Goal: Task Accomplishment & Management: Use online tool/utility

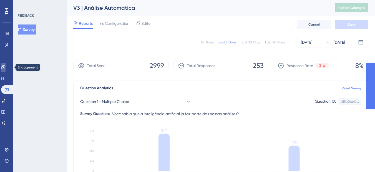
click at [5, 69] on icon at bounding box center [3, 67] width 4 height 4
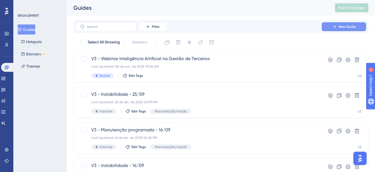
click at [340, 26] on span "New Guide" at bounding box center [347, 26] width 17 height 4
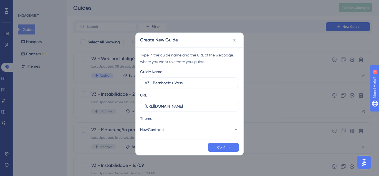
type input "V3 - Bernhoeft + Vass"
click at [217, 149] on button "Confirm" at bounding box center [223, 147] width 31 height 9
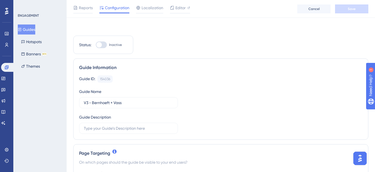
scroll to position [28, 0]
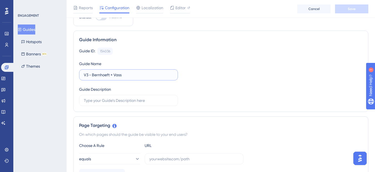
click at [120, 73] on input "V3 - Bernhoeft + Vass" at bounding box center [128, 75] width 89 height 6
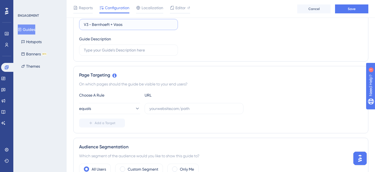
scroll to position [83, 0]
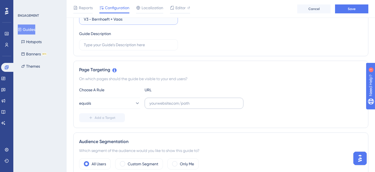
type input "V3 - Bernhoeft + Vaas"
click at [147, 105] on label at bounding box center [194, 102] width 99 height 11
click at [149, 105] on input "text" at bounding box center [193, 103] width 89 height 6
paste input "[URL][DOMAIN_NAME]"
type input "[URL][DOMAIN_NAME]"
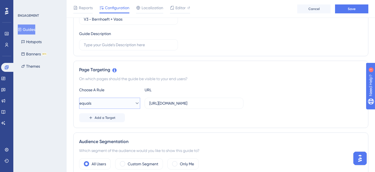
click at [97, 103] on button "equals" at bounding box center [109, 102] width 61 height 11
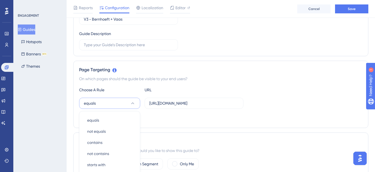
scroll to position [107, 0]
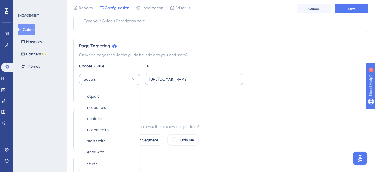
click at [241, 84] on label "[URL][DOMAIN_NAME]" at bounding box center [194, 79] width 99 height 11
click at [239, 82] on input "[URL][DOMAIN_NAME]" at bounding box center [193, 79] width 89 height 6
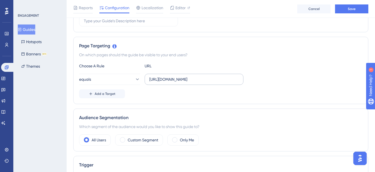
click at [239, 80] on label "[URL][DOMAIN_NAME]" at bounding box center [194, 79] width 99 height 11
click at [239, 80] on input "[URL][DOMAIN_NAME]" at bounding box center [193, 79] width 89 height 6
drag, startPoint x: 239, startPoint y: 80, endPoint x: 150, endPoint y: 78, distance: 89.2
click at [146, 77] on label "[URL][DOMAIN_NAME]" at bounding box center [194, 79] width 99 height 11
click at [149, 77] on input "[URL][DOMAIN_NAME]" at bounding box center [193, 79] width 89 height 6
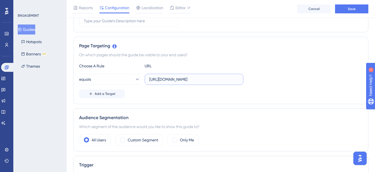
click at [151, 78] on input "[URL][DOMAIN_NAME]" at bounding box center [193, 79] width 89 height 6
paste input "AtualizarColaborador/Etapa6/"
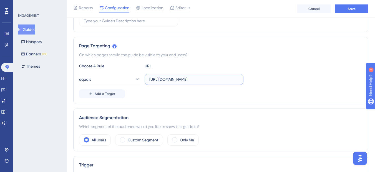
type input "[URL][DOMAIN_NAME]"
click at [114, 85] on div "Choose A Rule URL equals [URL][DOMAIN_NAME] Add a Target" at bounding box center [221, 80] width 284 height 36
click at [113, 81] on button "equals" at bounding box center [109, 79] width 61 height 11
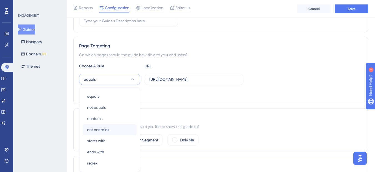
scroll to position [150, 0]
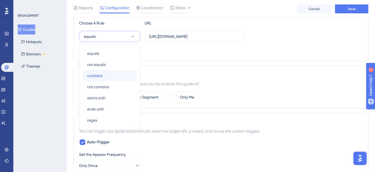
click at [105, 74] on div "contains contains" at bounding box center [109, 75] width 45 height 11
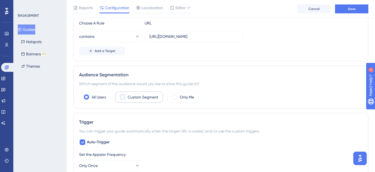
click at [133, 96] on label "Custom Segment" at bounding box center [143, 97] width 31 height 7
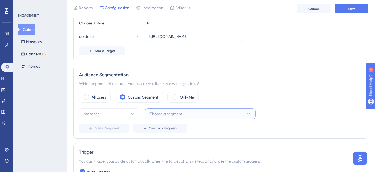
click at [152, 111] on button "Choose a segment" at bounding box center [200, 113] width 111 height 11
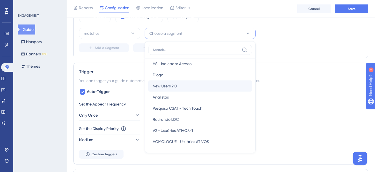
scroll to position [83, 0]
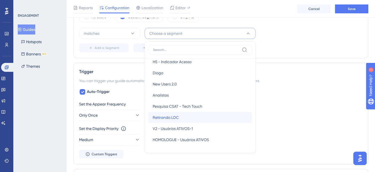
click at [172, 120] on span "Retirando LDC" at bounding box center [166, 117] width 26 height 7
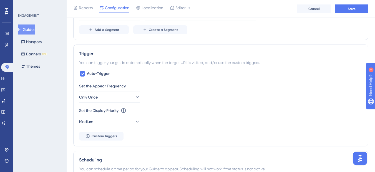
scroll to position [258, 0]
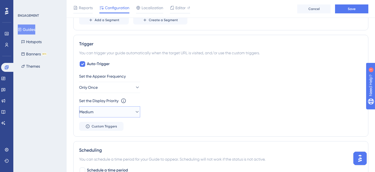
click at [111, 108] on button "Medium" at bounding box center [109, 111] width 61 height 11
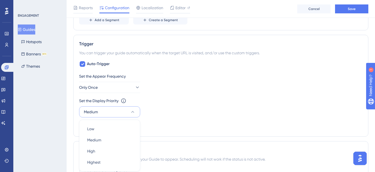
scroll to position [317, 0]
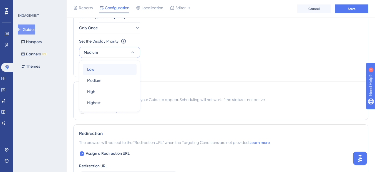
click at [95, 72] on div "Low Low" at bounding box center [109, 69] width 45 height 11
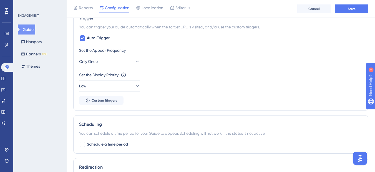
scroll to position [144, 0]
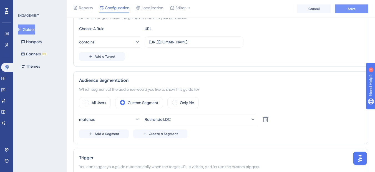
click at [352, 9] on span "Save" at bounding box center [352, 9] width 8 height 4
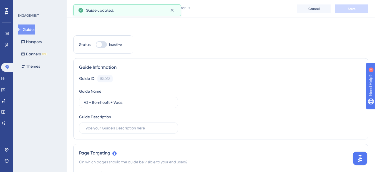
scroll to position [0, 0]
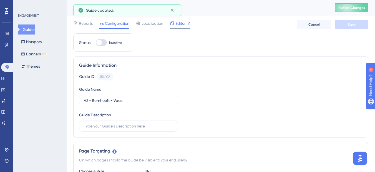
click at [176, 27] on div "Editor" at bounding box center [180, 24] width 20 height 9
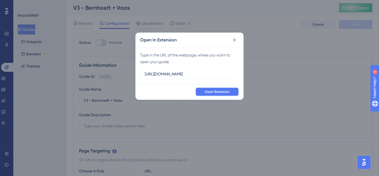
click at [209, 90] on span "Open Extension" at bounding box center [217, 91] width 25 height 4
click at [235, 41] on icon at bounding box center [235, 40] width 6 height 6
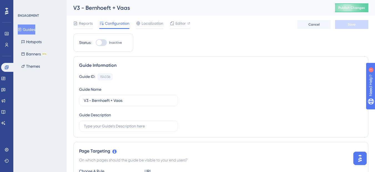
click at [91, 10] on div "V3 - Bernhoeft + Vaas" at bounding box center [197, 8] width 248 height 8
click at [86, 19] on div "Reports Configuration Localization Editor Cancel Save" at bounding box center [220, 25] width 295 height 18
click at [84, 24] on span "Reports" at bounding box center [86, 23] width 14 height 7
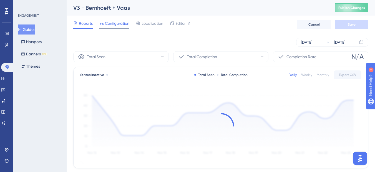
click at [107, 25] on span "Configuration" at bounding box center [117, 23] width 24 height 7
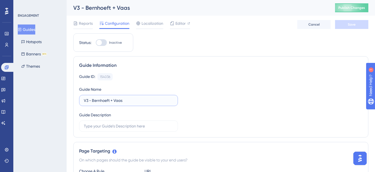
drag, startPoint x: 122, startPoint y: 100, endPoint x: 92, endPoint y: 102, distance: 29.5
click at [92, 102] on input "V3 - Bernhoeft + Vaas" at bounding box center [128, 100] width 89 height 6
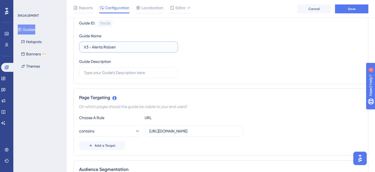
scroll to position [83, 0]
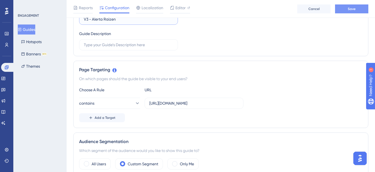
type input "V3 - Alerta Raizen"
click at [358, 9] on button "Save" at bounding box center [351, 8] width 33 height 9
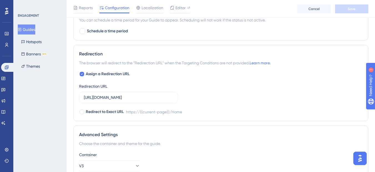
scroll to position [394, 0]
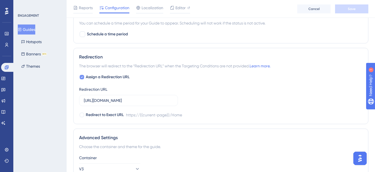
click at [82, 77] on icon at bounding box center [82, 76] width 2 height 1
checkbox input "false"
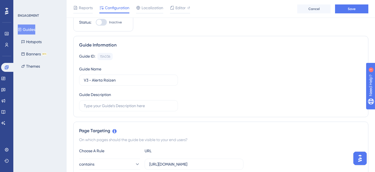
scroll to position [0, 0]
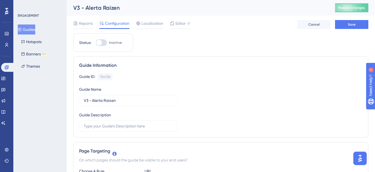
click at [102, 44] on div at bounding box center [101, 42] width 11 height 7
click at [96, 43] on input "Inactive" at bounding box center [96, 42] width 0 height 0
checkbox input "true"
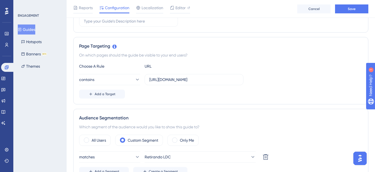
scroll to position [139, 0]
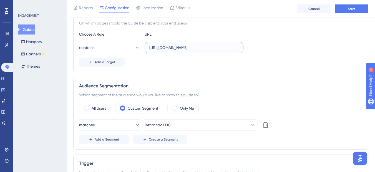
click at [184, 49] on input "[URL][DOMAIN_NAME]" at bounding box center [193, 47] width 89 height 6
click at [189, 50] on input "[URL][DOMAIN_NAME]" at bounding box center [193, 47] width 89 height 6
click at [238, 47] on input "[URL][DOMAIN_NAME]" at bounding box center [193, 47] width 89 height 6
click at [231, 47] on input "[URL][DOMAIN_NAME]" at bounding box center [193, 47] width 89 height 6
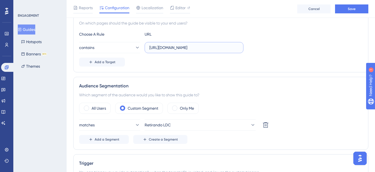
click at [227, 48] on input "[URL][DOMAIN_NAME]" at bounding box center [193, 47] width 89 height 6
click at [224, 49] on input "[URL][DOMAIN_NAME]" at bounding box center [193, 47] width 89 height 6
click at [238, 49] on input "[URL][DOMAIN_NAME]" at bounding box center [193, 47] width 89 height 6
click at [278, 43] on div "contains [URL][DOMAIN_NAME]" at bounding box center [221, 47] width 284 height 11
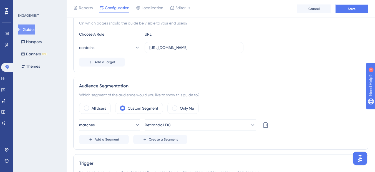
click at [342, 10] on button "Save" at bounding box center [351, 8] width 33 height 9
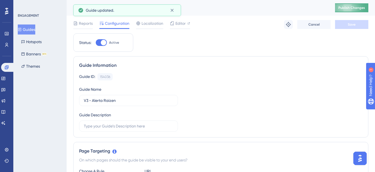
click at [355, 12] on button "Publish Changes" at bounding box center [351, 7] width 33 height 9
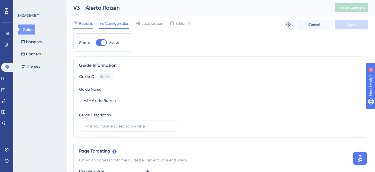
click at [91, 24] on span "Reports" at bounding box center [86, 23] width 14 height 7
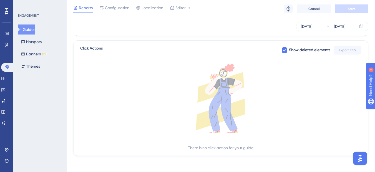
scroll to position [216, 0]
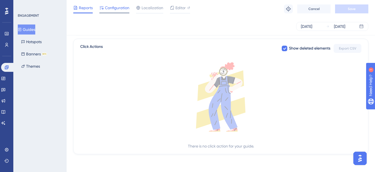
click at [111, 7] on span "Configuration" at bounding box center [117, 7] width 24 height 7
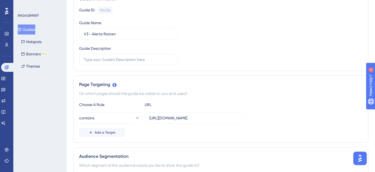
scroll to position [83, 0]
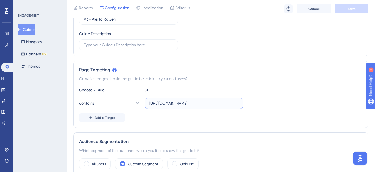
click at [232, 100] on input "[URL][DOMAIN_NAME]" at bounding box center [193, 103] width 89 height 6
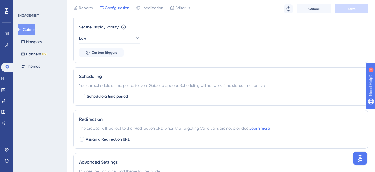
scroll to position [361, 0]
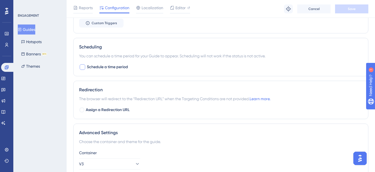
click at [85, 68] on div at bounding box center [83, 67] width 6 height 6
checkbox input "true"
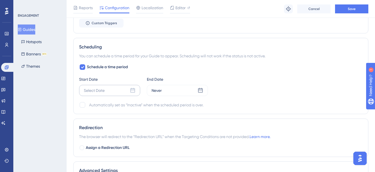
click at [102, 95] on div "Select Date" at bounding box center [109, 90] width 61 height 11
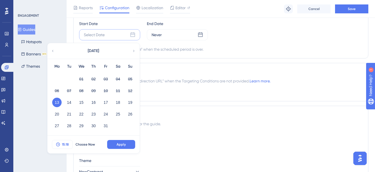
click at [64, 144] on span "15:18" at bounding box center [65, 144] width 7 height 4
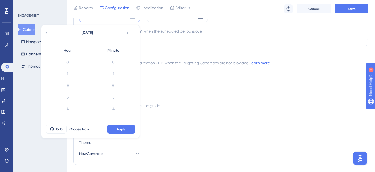
scroll to position [186, 0]
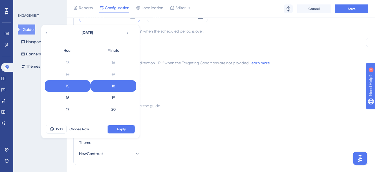
click at [117, 131] on span "Apply" at bounding box center [121, 129] width 9 height 4
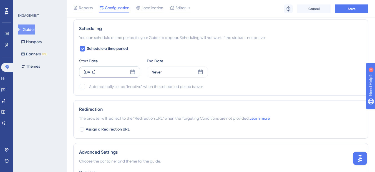
scroll to position [379, 0]
click at [180, 76] on div "Never" at bounding box center [177, 72] width 61 height 11
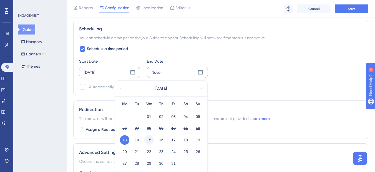
click at [152, 141] on button "15" at bounding box center [148, 139] width 9 height 9
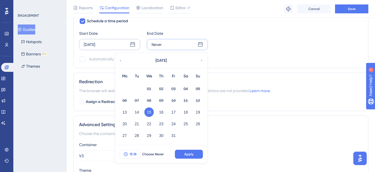
click at [130, 156] on button "15:18" at bounding box center [130, 153] width 21 height 9
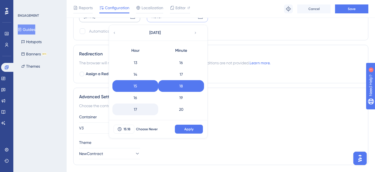
scroll to position [179, 0]
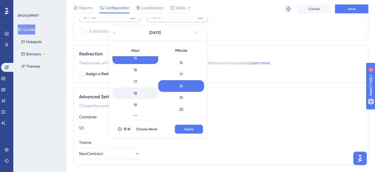
click at [139, 94] on div "18" at bounding box center [135, 93] width 46 height 12
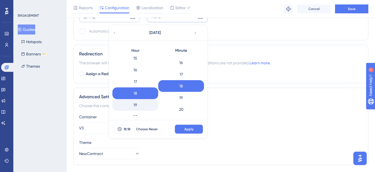
click at [149, 104] on div "19" at bounding box center [135, 105] width 46 height 12
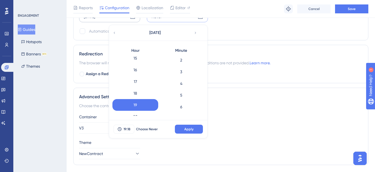
scroll to position [0, 0]
click at [181, 66] on div "0" at bounding box center [181, 62] width 46 height 12
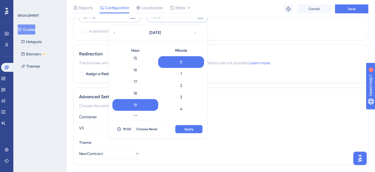
click at [177, 127] on button "Apply" at bounding box center [189, 128] width 28 height 9
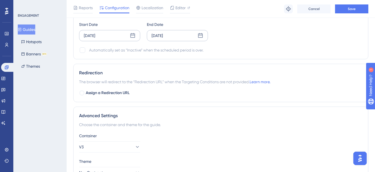
scroll to position [379, 0]
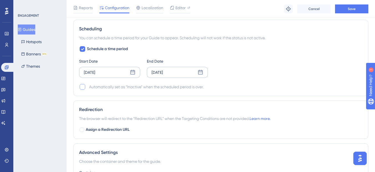
click at [82, 86] on div at bounding box center [83, 87] width 6 height 6
checkbox input "true"
click at [353, 7] on span "Save" at bounding box center [352, 9] width 8 height 4
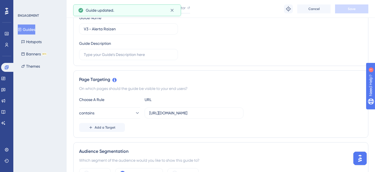
scroll to position [0, 0]
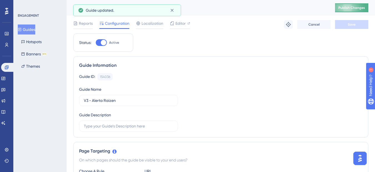
click at [351, 9] on span "Publish Changes" at bounding box center [351, 8] width 27 height 4
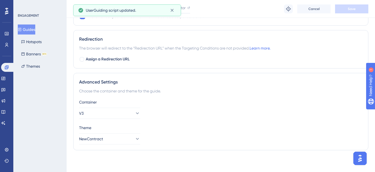
scroll to position [450, 0]
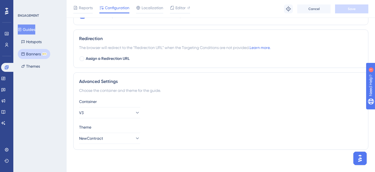
click at [37, 56] on button "Banners BETA" at bounding box center [34, 54] width 32 height 10
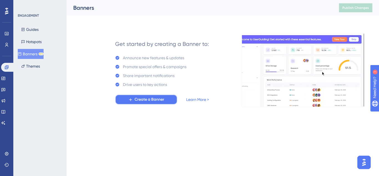
click at [142, 98] on span "Create a Banner" at bounding box center [150, 99] width 30 height 7
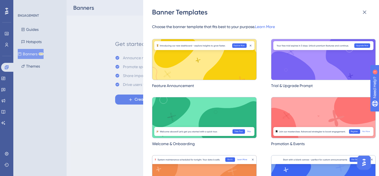
click at [300, 125] on img at bounding box center [323, 117] width 105 height 41
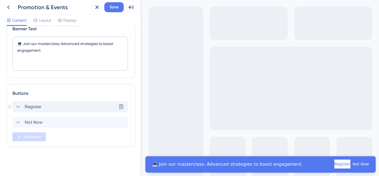
click at [41, 112] on div "Register Delete" at bounding box center [70, 106] width 116 height 11
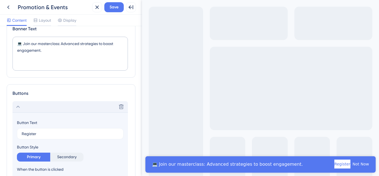
scroll to position [88, 0]
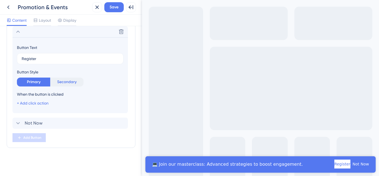
click at [60, 83] on button "Secondary" at bounding box center [66, 81] width 33 height 9
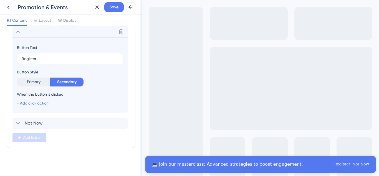
click at [42, 87] on div "Button Text Register Button Style Primary Secondary When the button is clicked …" at bounding box center [70, 75] width 107 height 62
click at [37, 85] on button "Primary" at bounding box center [33, 81] width 33 height 9
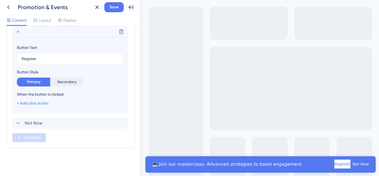
click at [28, 100] on div "+ Add click action" at bounding box center [33, 103] width 32 height 7
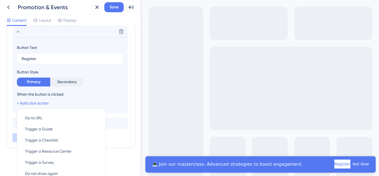
scroll to position [128, 0]
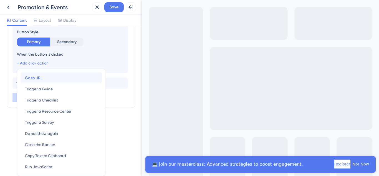
click at [34, 76] on span "Go to URL" at bounding box center [33, 77] width 17 height 7
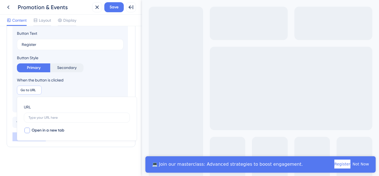
click at [34, 128] on span "Open in a new tab" at bounding box center [48, 130] width 33 height 7
checkbox input "true"
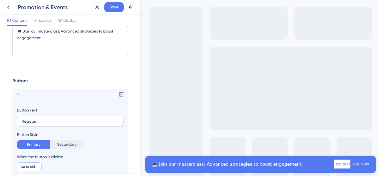
scroll to position [0, 0]
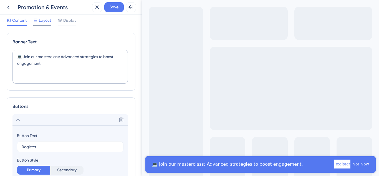
click at [43, 21] on span "Layout" at bounding box center [45, 20] width 12 height 7
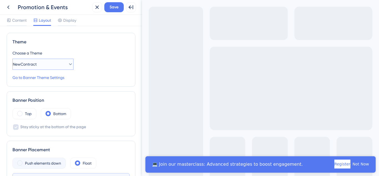
click at [51, 64] on button "NewContract" at bounding box center [42, 64] width 61 height 11
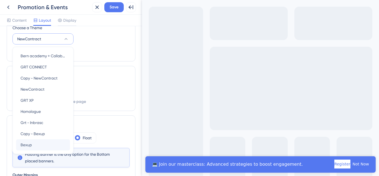
scroll to position [25, 0]
click at [36, 66] on span "GRT CONNECT" at bounding box center [34, 67] width 26 height 7
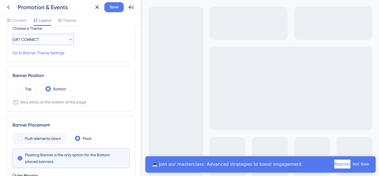
click at [46, 41] on button "GRT CONNECT" at bounding box center [42, 39] width 61 height 11
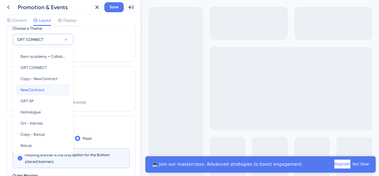
click at [38, 91] on span "NewContract" at bounding box center [33, 89] width 24 height 7
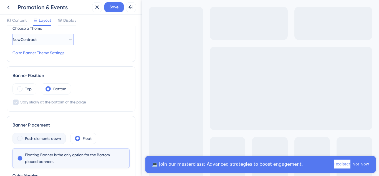
click at [52, 38] on button "NewContract" at bounding box center [42, 39] width 61 height 11
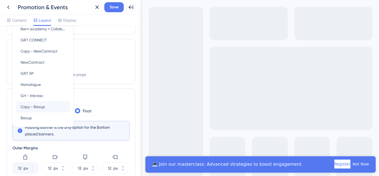
scroll to position [24, 0]
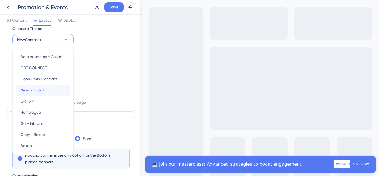
click at [29, 88] on span "NewContract" at bounding box center [33, 90] width 24 height 7
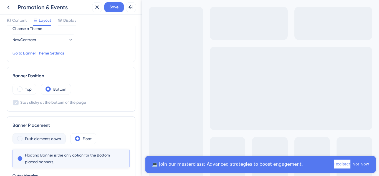
scroll to position [52, 0]
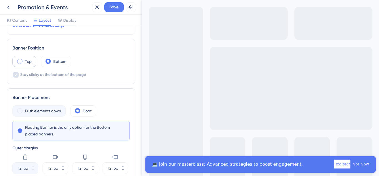
click at [31, 62] on label "Top" at bounding box center [28, 61] width 7 height 7
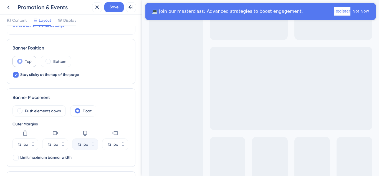
scroll to position [0, 0]
click at [19, 76] on div at bounding box center [15, 74] width 7 height 7
checkbox input "true"
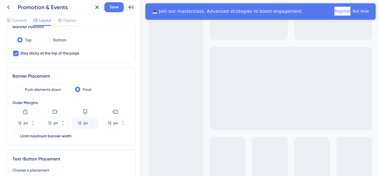
scroll to position [80, 0]
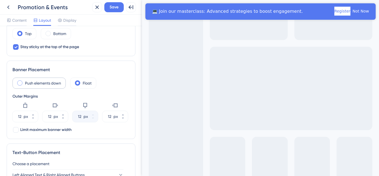
click at [42, 86] on label "Push elements down" at bounding box center [43, 83] width 36 height 7
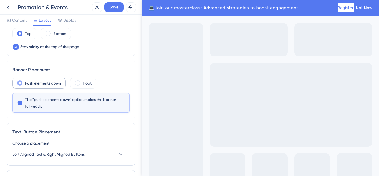
scroll to position [0, 0]
click at [76, 82] on span at bounding box center [77, 82] width 5 height 5
click at [82, 81] on input "radio" at bounding box center [82, 81] width 0 height 0
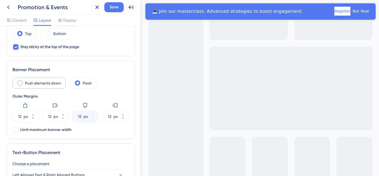
click at [53, 86] on label "Push elements down" at bounding box center [43, 83] width 36 height 7
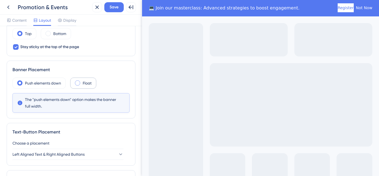
click at [78, 82] on span at bounding box center [77, 82] width 5 height 5
click at [82, 81] on input "radio" at bounding box center [82, 81] width 0 height 0
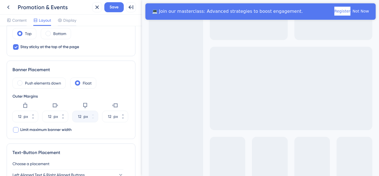
click at [59, 131] on span "Limit maximum banner width" at bounding box center [45, 129] width 51 height 7
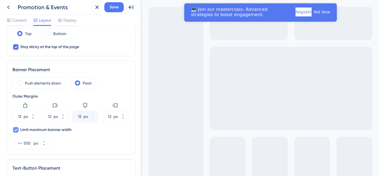
click at [59, 131] on span "Limit maximum banner width" at bounding box center [45, 129] width 51 height 7
checkbox input "false"
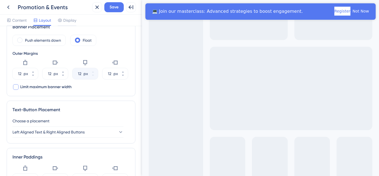
scroll to position [136, 0]
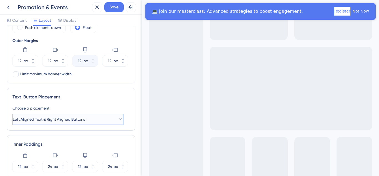
click at [62, 118] on span "Left Aligned Text & Right Aligned Buttons" at bounding box center [49, 119] width 72 height 7
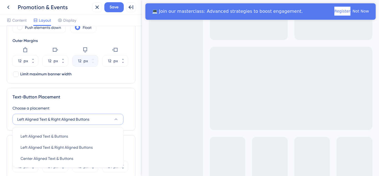
scroll to position [166, 0]
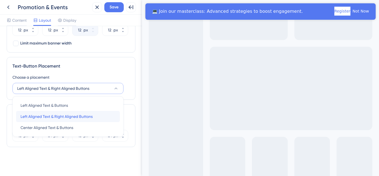
click at [62, 116] on span "Left Aligned Text & Right Aligned Buttons" at bounding box center [57, 116] width 72 height 7
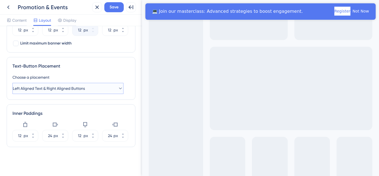
click at [66, 88] on span "Left Aligned Text & Right Aligned Buttons" at bounding box center [49, 88] width 72 height 7
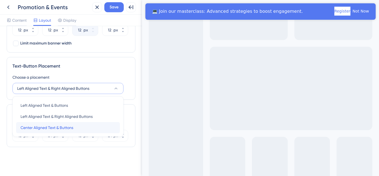
click at [37, 127] on span "Center Aligned Text & Buttons" at bounding box center [47, 127] width 53 height 7
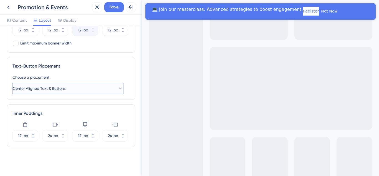
click at [52, 84] on button "Center Aligned Text & Buttons" at bounding box center [67, 88] width 111 height 11
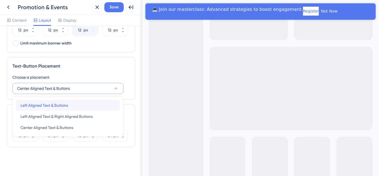
click at [47, 106] on span "Left Aligned Text & Buttons" at bounding box center [44, 105] width 47 height 7
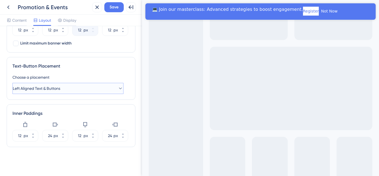
click at [58, 87] on span "Left Aligned Text & Buttons" at bounding box center [36, 88] width 47 height 7
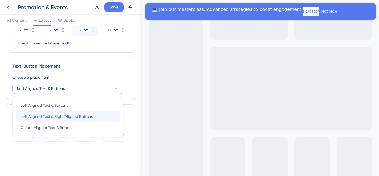
click at [44, 113] on span "Left Aligned Text & Right Aligned Buttons" at bounding box center [57, 116] width 72 height 7
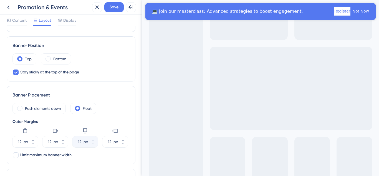
scroll to position [27, 0]
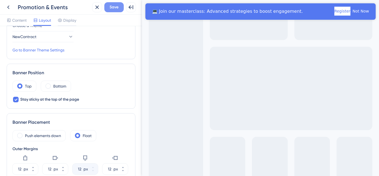
click at [106, 9] on button "Save" at bounding box center [113, 7] width 19 height 10
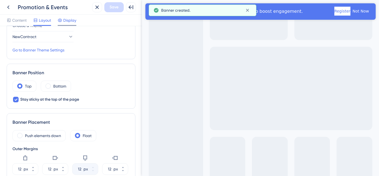
click at [63, 20] on div "Display" at bounding box center [67, 20] width 19 height 7
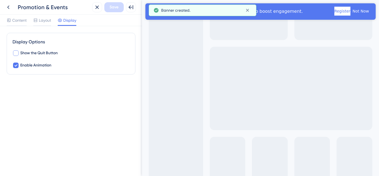
click at [39, 54] on span "Show the Quit Button" at bounding box center [38, 53] width 37 height 7
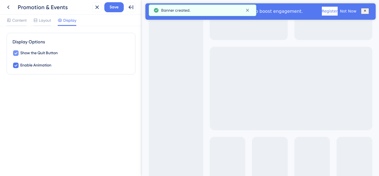
click at [39, 54] on span "Show the Quit Button" at bounding box center [38, 53] width 37 height 7
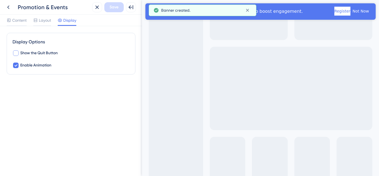
click at [39, 54] on span "Show the Quit Button" at bounding box center [38, 53] width 37 height 7
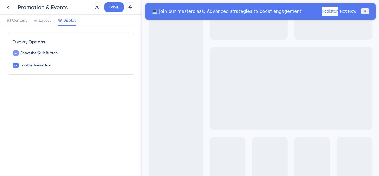
click at [39, 54] on span "Show the Quit Button" at bounding box center [38, 53] width 37 height 7
checkbox input "false"
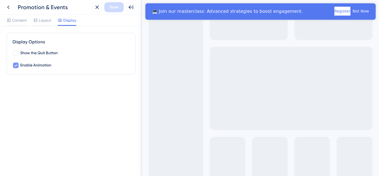
click at [32, 66] on span "Enable Animation" at bounding box center [35, 65] width 31 height 7
click at [31, 66] on span "Enable Animation" at bounding box center [35, 65] width 31 height 7
checkbox input "true"
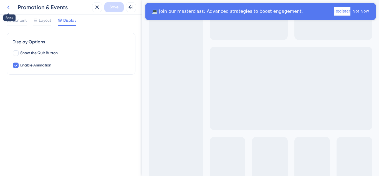
click at [11, 7] on icon at bounding box center [8, 7] width 7 height 7
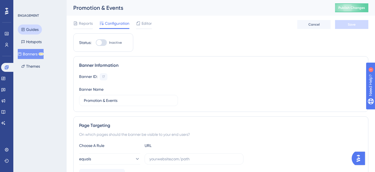
click at [32, 27] on button "Guides" at bounding box center [30, 29] width 24 height 10
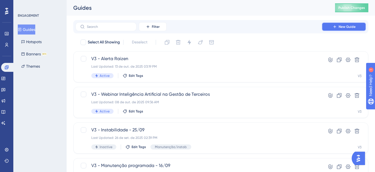
click at [339, 26] on span "New Guide" at bounding box center [347, 26] width 17 height 4
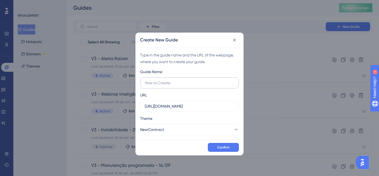
click at [179, 83] on input "text" at bounding box center [189, 83] width 89 height 6
type input "V3 - Bernhoeft + Vaas"
click at [213, 144] on button "Confirm" at bounding box center [223, 147] width 31 height 9
